Goal: Transaction & Acquisition: Purchase product/service

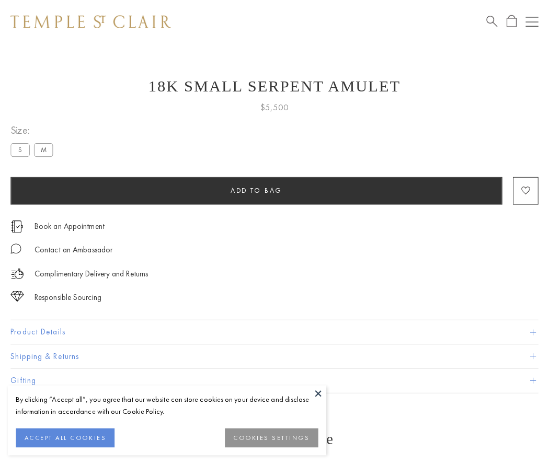
scroll to position [1, 0]
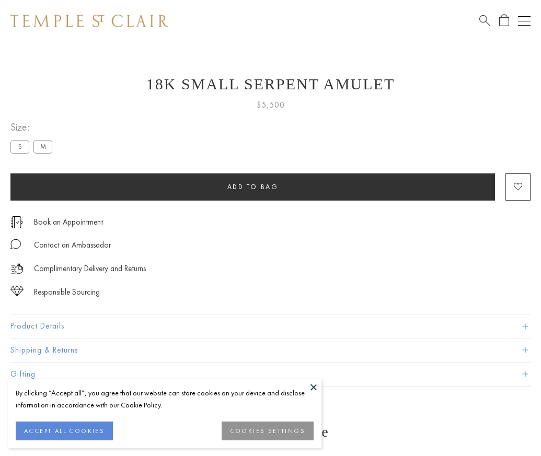
click at [252, 187] on span "Add to bag" at bounding box center [252, 186] width 51 height 9
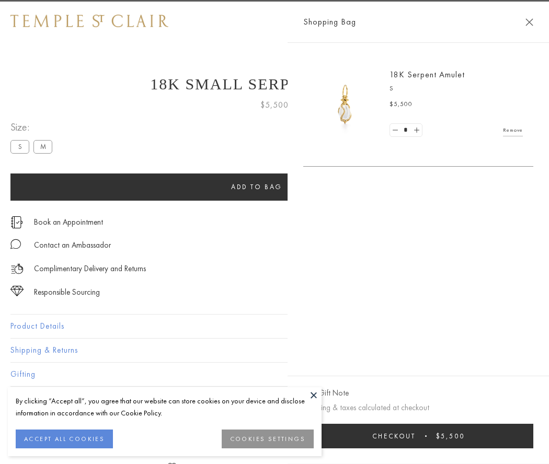
click at [415, 436] on span "Checkout" at bounding box center [393, 436] width 43 height 9
